Goal: Task Accomplishment & Management: Manage account settings

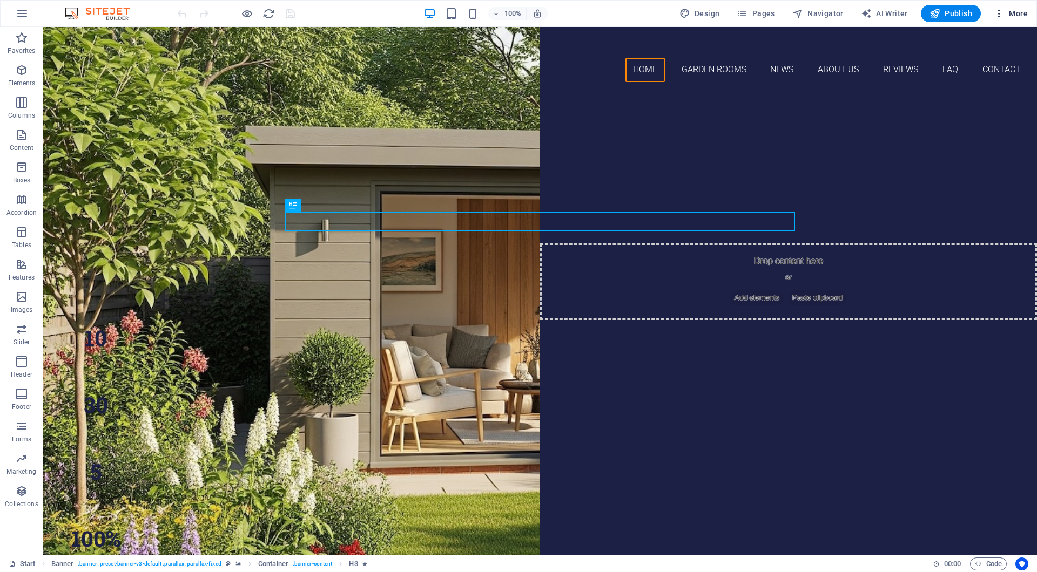
click at [1017, 11] on span "More" at bounding box center [1011, 13] width 34 height 11
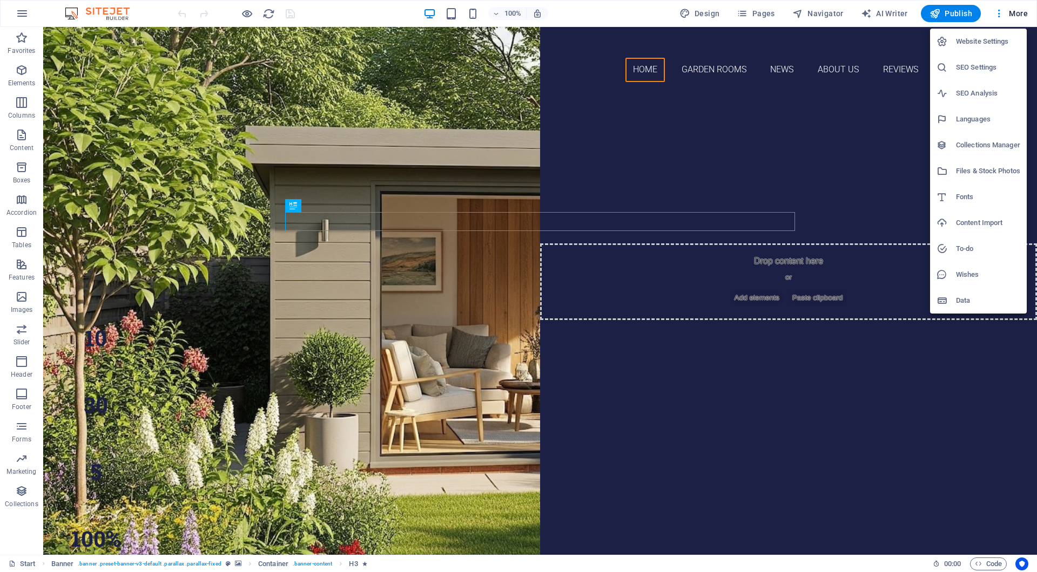
click at [966, 93] on h6 "SEO Analysis" at bounding box center [988, 93] width 64 height 13
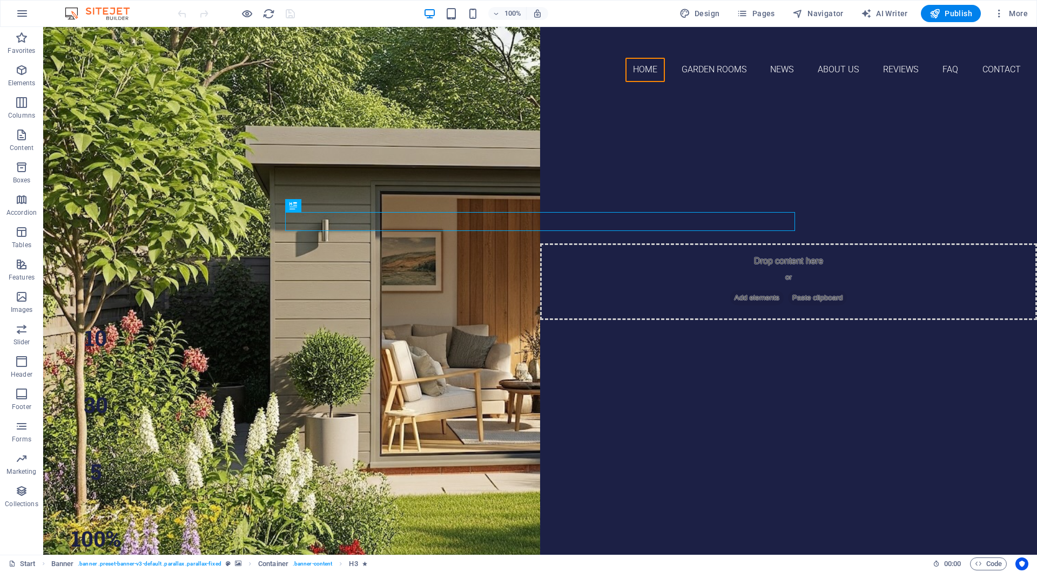
select select "[DOMAIN_NAME]"
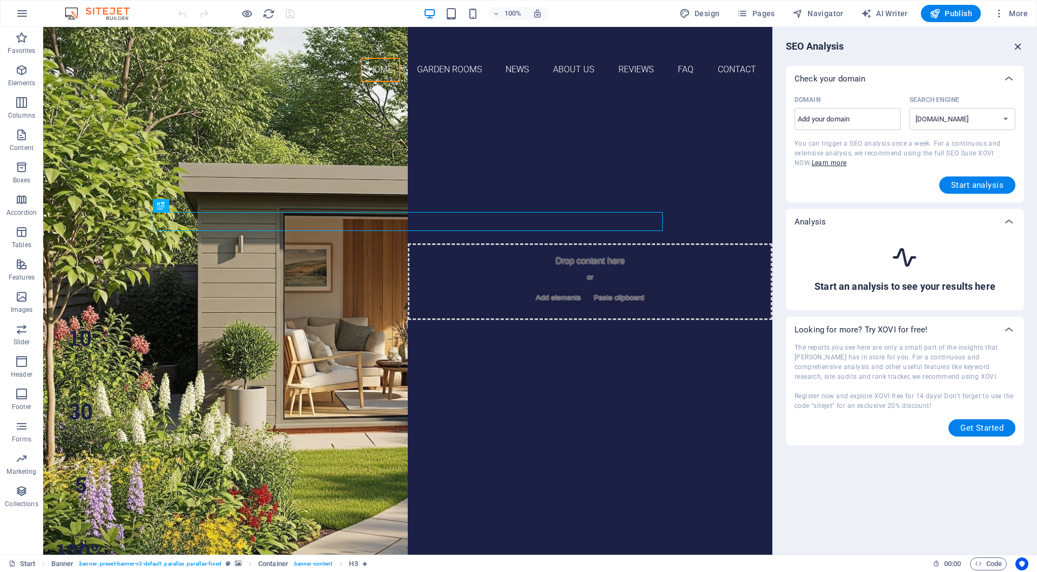
drag, startPoint x: 1017, startPoint y: 46, endPoint x: 974, endPoint y: 3, distance: 61.5
click at [1017, 46] on icon "button" at bounding box center [1018, 47] width 12 height 12
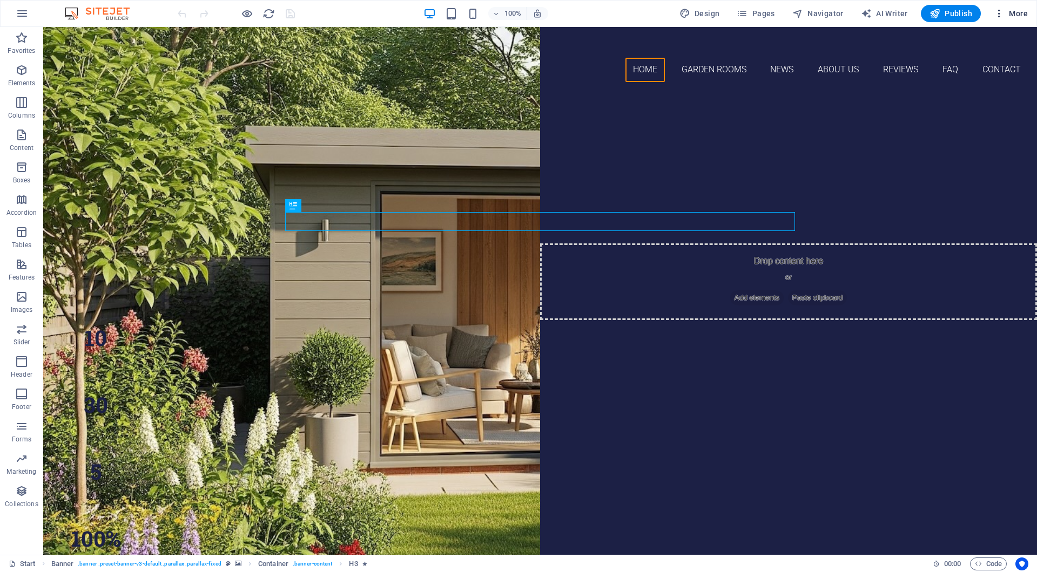
click at [1017, 13] on span "More" at bounding box center [1011, 13] width 34 height 11
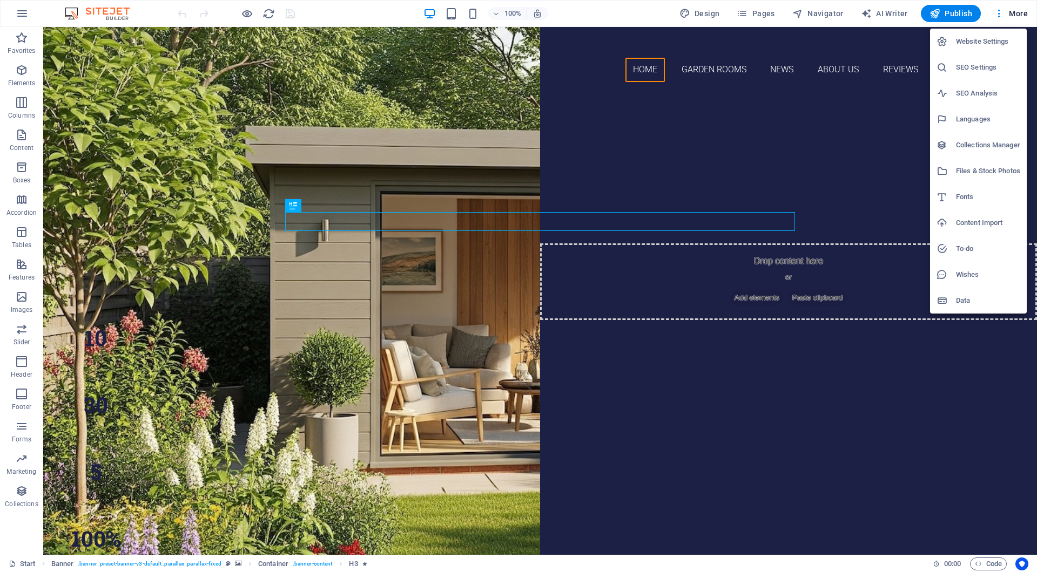
click at [982, 43] on h6 "Website Settings" at bounding box center [988, 41] width 64 height 13
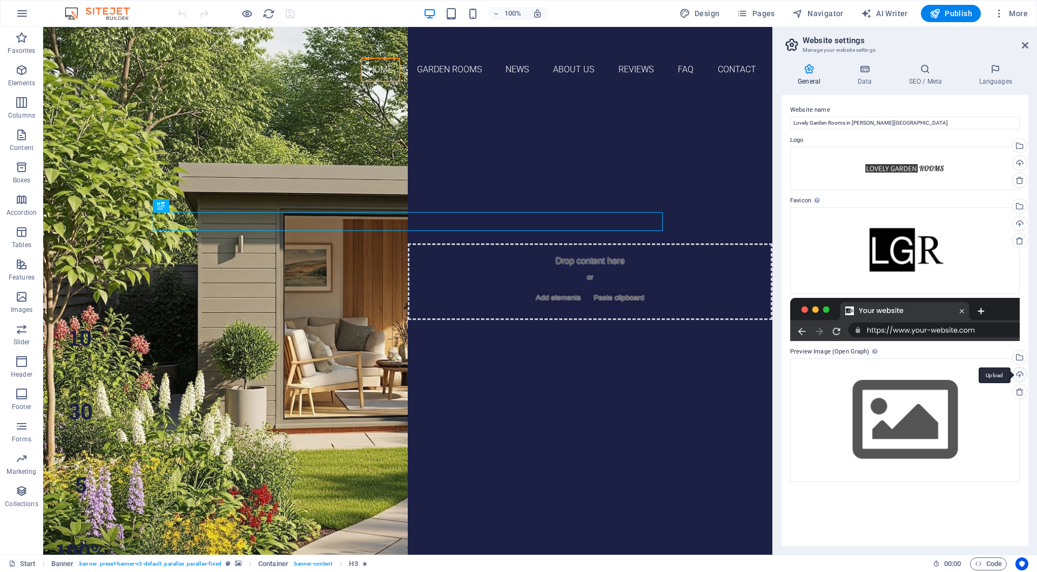
click at [1021, 376] on div "Upload" at bounding box center [1018, 376] width 16 height 16
click at [1020, 358] on div "Select files from the file manager, stock photos, or upload file(s)" at bounding box center [1018, 358] width 16 height 16
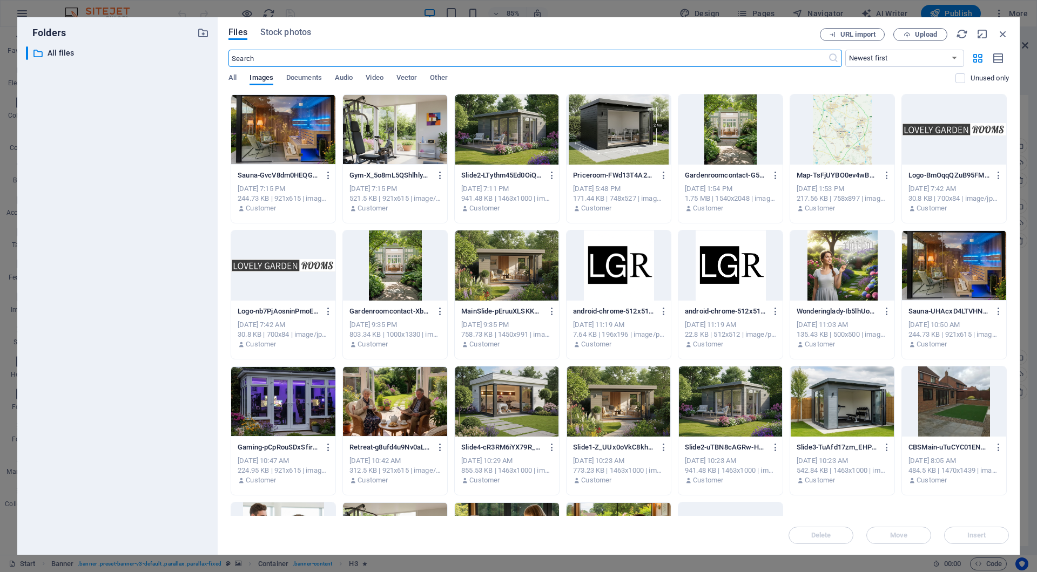
scroll to position [116, 0]
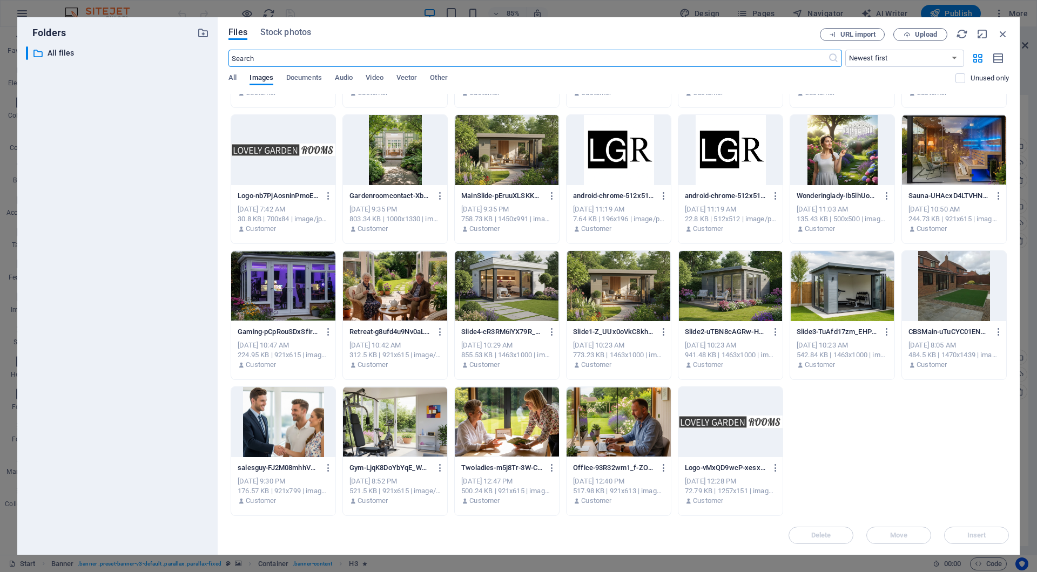
click at [609, 289] on div at bounding box center [618, 286] width 104 height 70
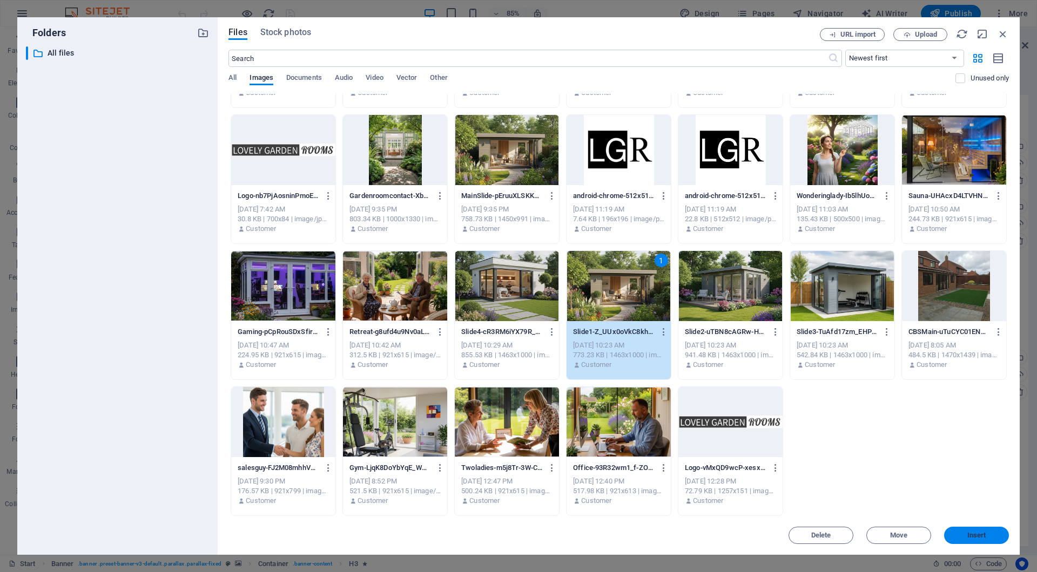
click at [970, 538] on span "Insert" at bounding box center [976, 535] width 19 height 6
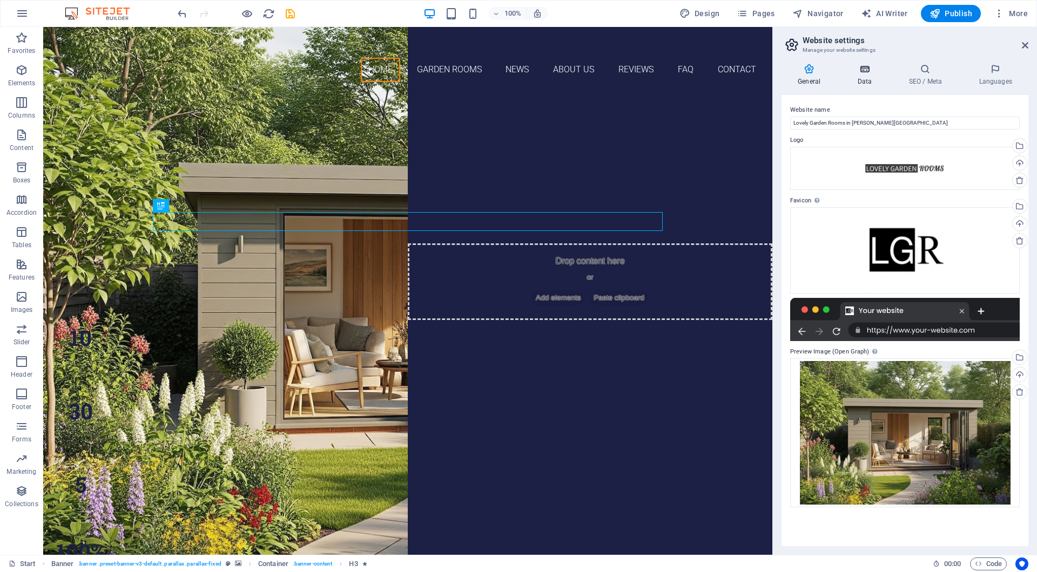
click at [867, 70] on icon at bounding box center [864, 69] width 47 height 11
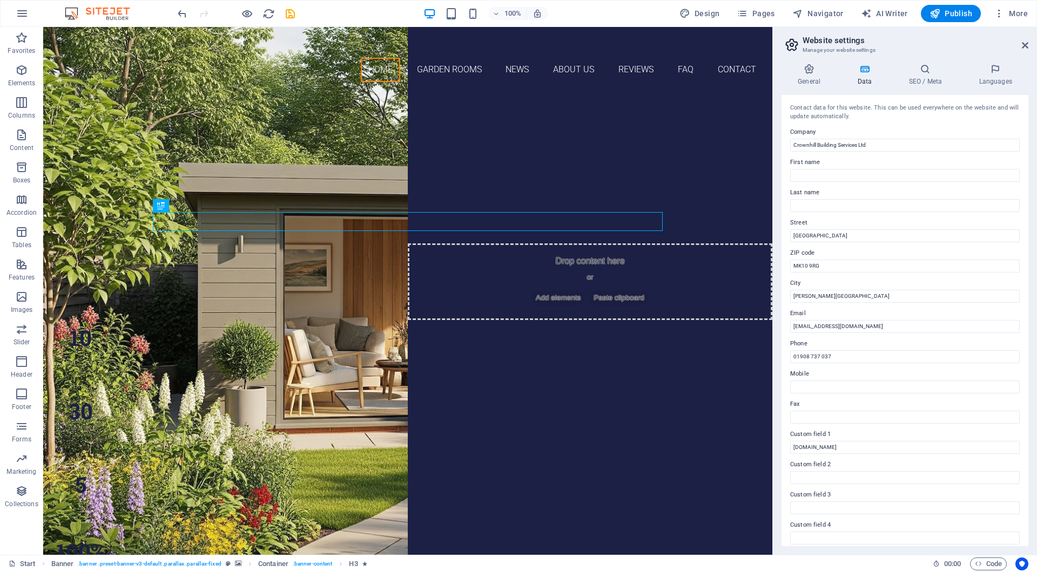
scroll to position [68, 0]
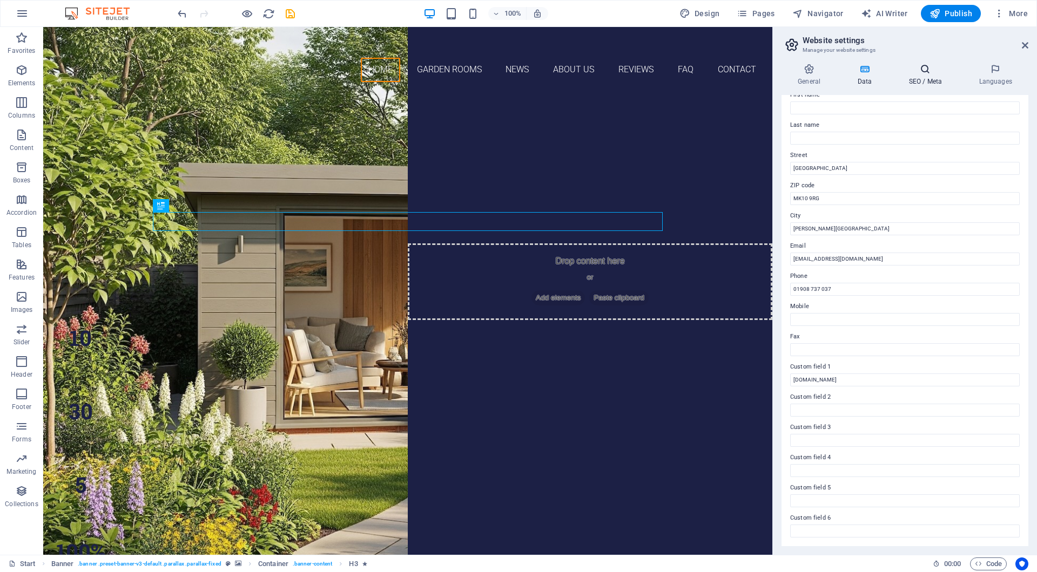
click at [925, 70] on icon at bounding box center [925, 69] width 66 height 11
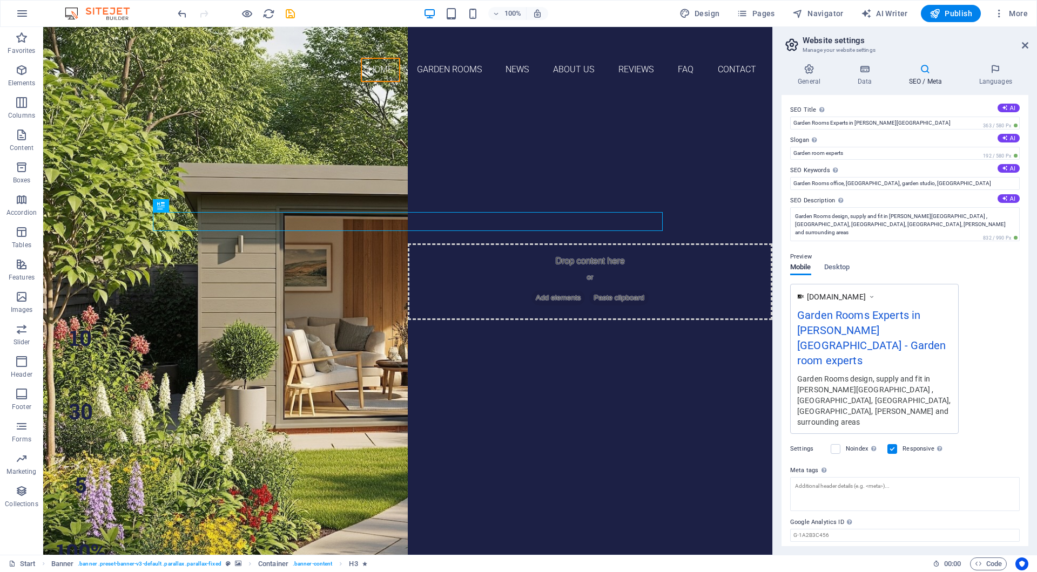
scroll to position [9, 0]
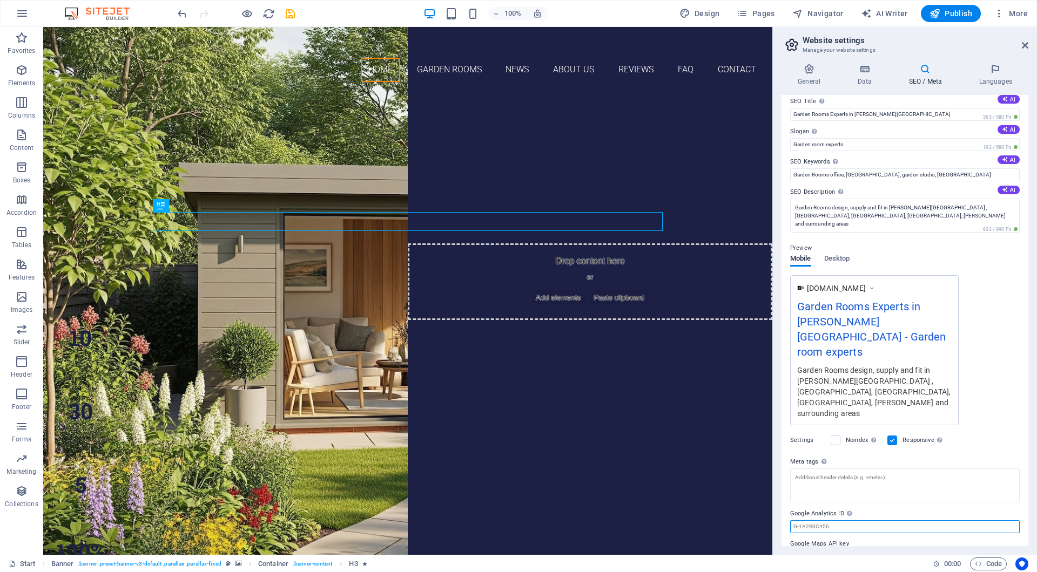
click at [862, 521] on input "Google Analytics ID Please only add the Google Analytics ID. We automatically i…" at bounding box center [905, 527] width 230 height 13
paste input "G-MWEPLFTPTQ"
type input "G-MWEPLFTPTQ"
click at [291, 13] on icon "save" at bounding box center [290, 14] width 12 height 12
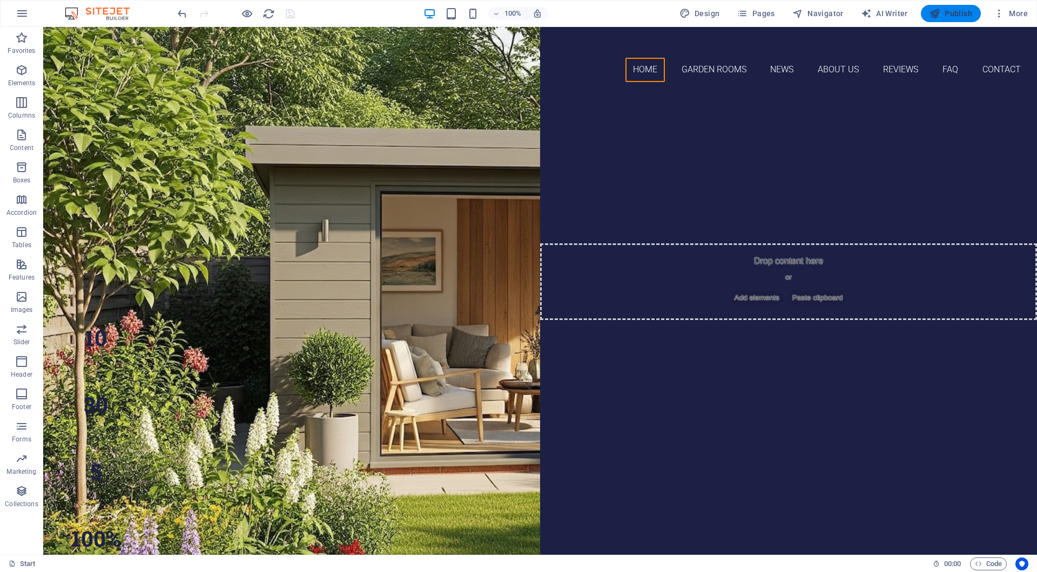
click at [963, 12] on span "Publish" at bounding box center [950, 13] width 43 height 11
click at [1011, 15] on span "More" at bounding box center [1011, 13] width 34 height 11
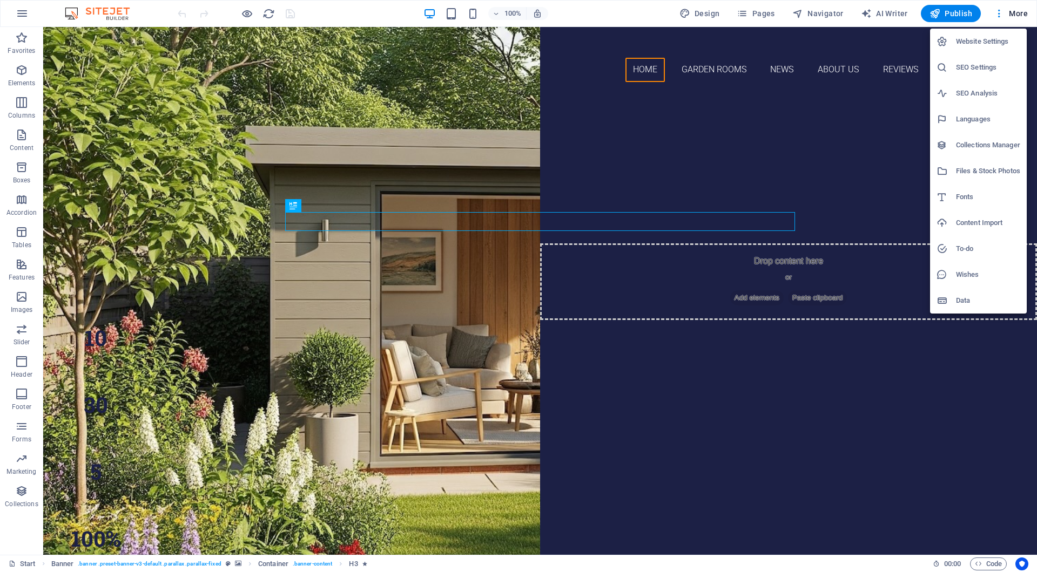
click at [987, 39] on h6 "Website Settings" at bounding box center [988, 41] width 64 height 13
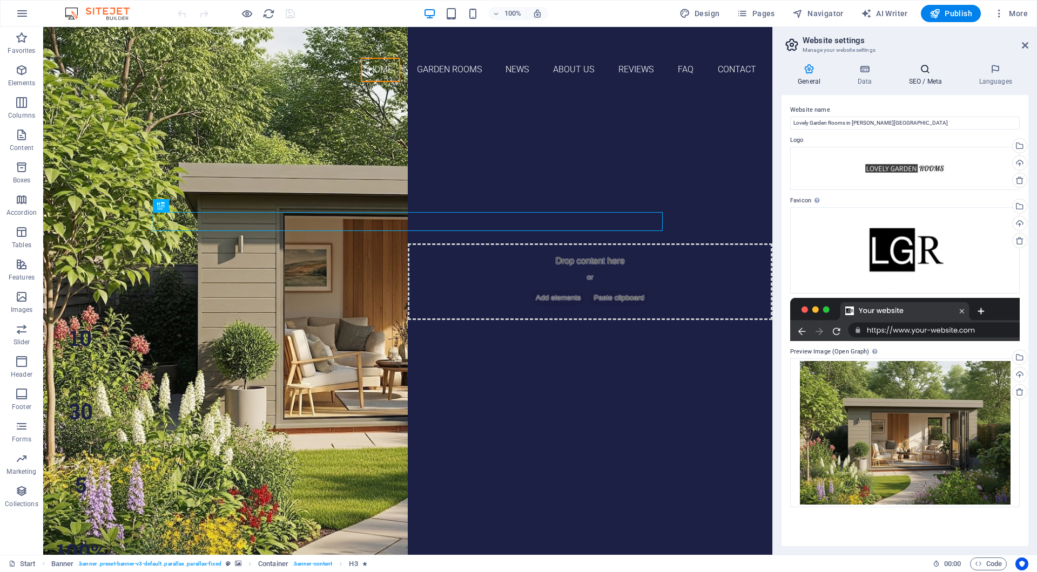
click at [919, 77] on h4 "SEO / Meta" at bounding box center [927, 75] width 70 height 23
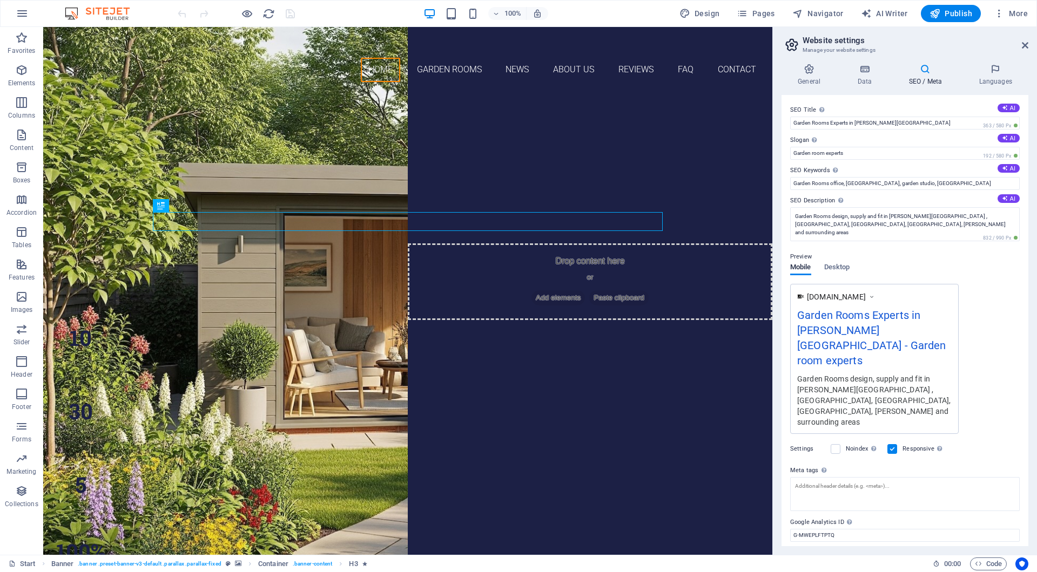
scroll to position [9, 0]
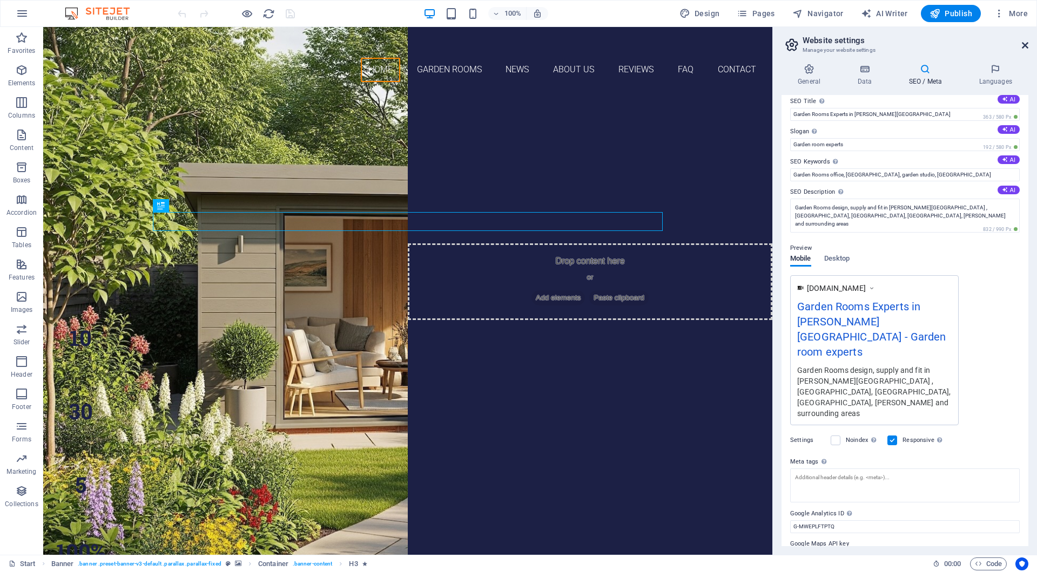
click at [1024, 42] on icon at bounding box center [1025, 45] width 6 height 9
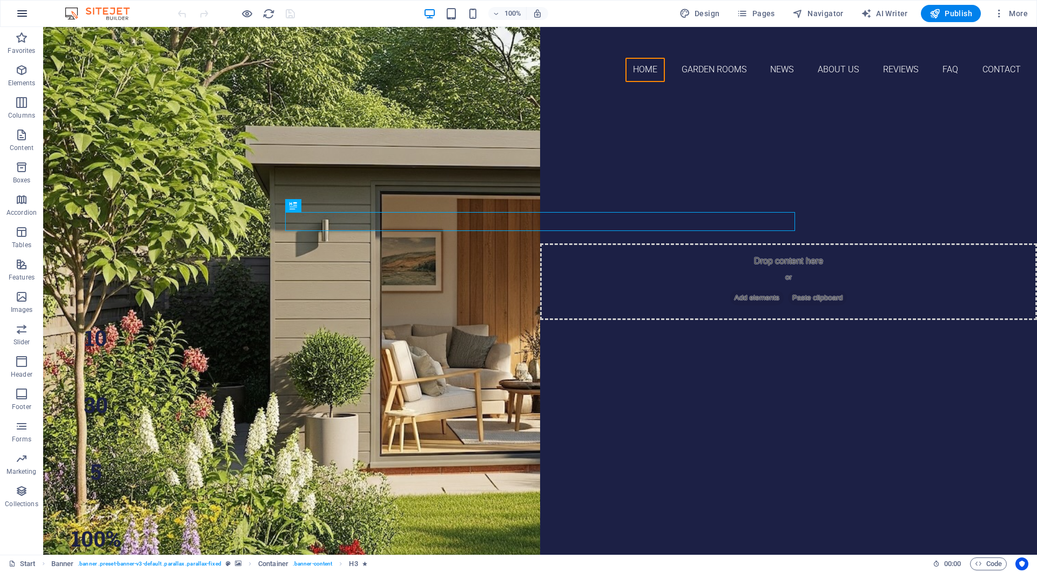
click at [28, 19] on icon "button" at bounding box center [22, 13] width 13 height 13
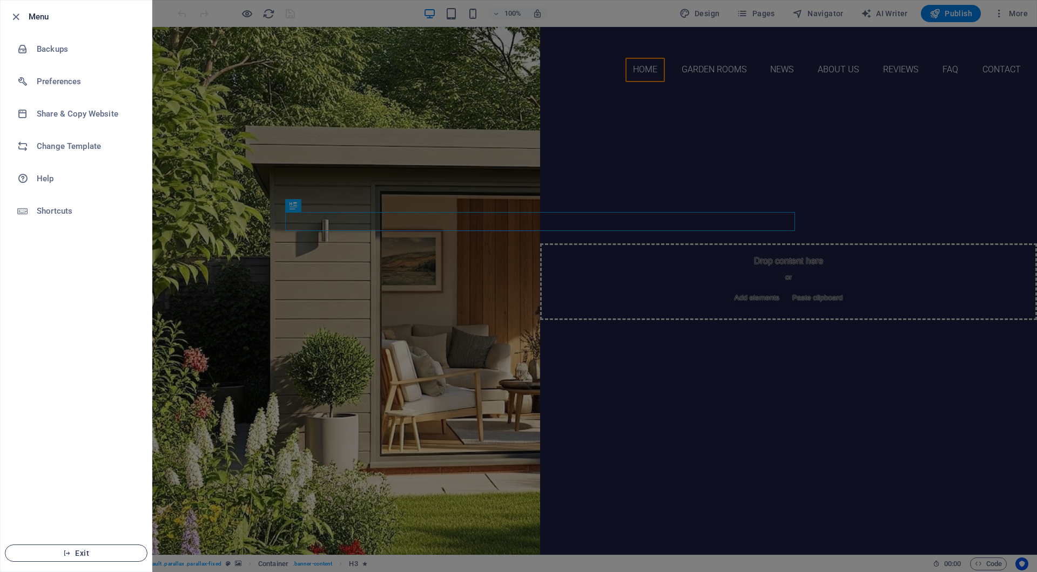
click at [64, 555] on icon "button" at bounding box center [67, 554] width 8 height 8
